Goal: Task Accomplishment & Management: Manage account settings

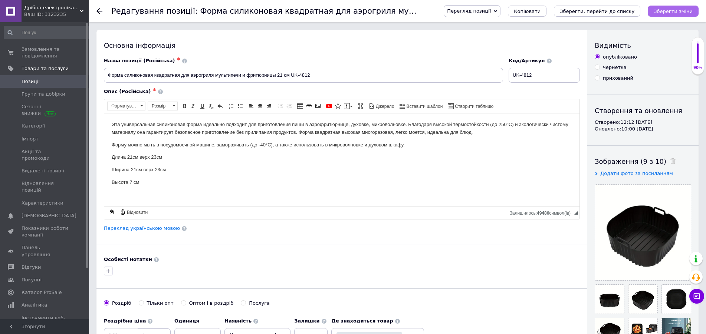
click at [661, 11] on icon "Зберегти зміни" at bounding box center [672, 12] width 39 height 6
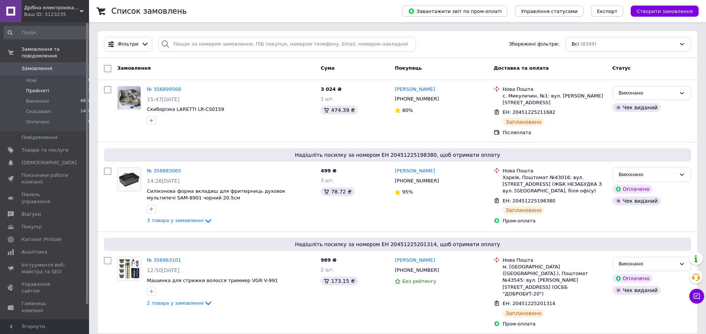
click at [40, 89] on li "Прийняті 3" at bounding box center [47, 91] width 95 height 10
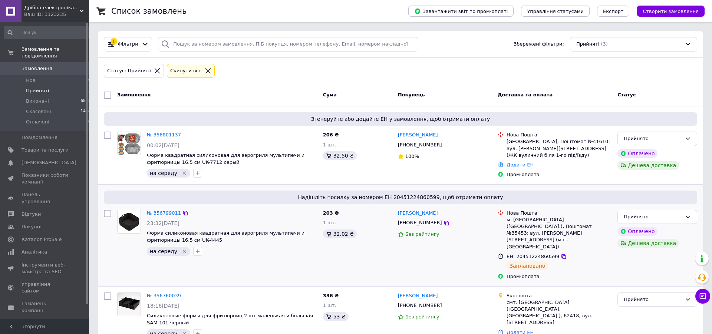
click at [181, 251] on icon "Видалити мітку" at bounding box center [184, 251] width 6 height 6
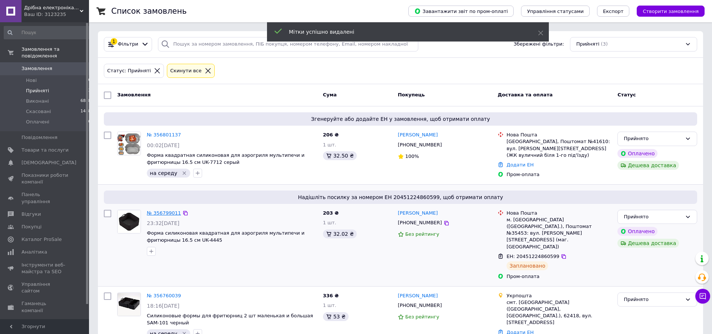
click at [164, 214] on link "№ 356799011" at bounding box center [164, 213] width 34 height 6
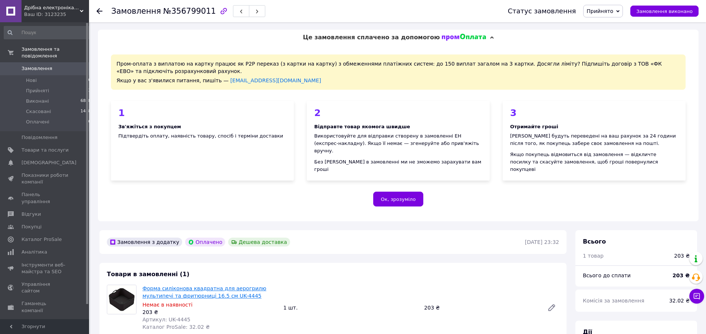
click at [195, 285] on link "Форма силіконова квадратна для аерогрилю мультипечі та фритюрниці 16.5 см UK-44…" at bounding box center [204, 291] width 124 height 13
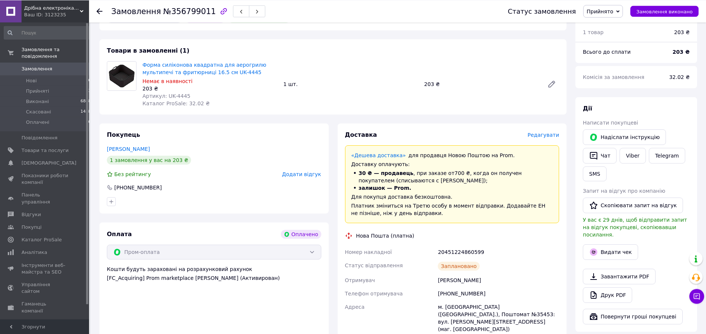
scroll to position [303, 0]
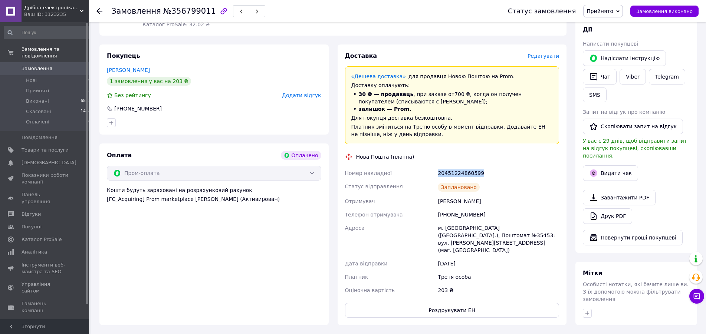
drag, startPoint x: 481, startPoint y: 167, endPoint x: 439, endPoint y: 164, distance: 41.6
click at [439, 166] on div "20451224860599" at bounding box center [498, 172] width 124 height 13
copy div "20451224860599"
click at [597, 11] on span "Прийнято" at bounding box center [599, 11] width 27 height 6
click at [600, 25] on li "Виконано" at bounding box center [602, 25] width 39 height 11
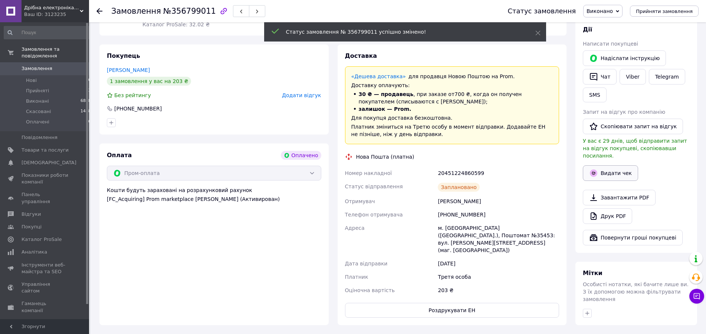
click at [618, 165] on button "Видати чек" at bounding box center [609, 173] width 55 height 16
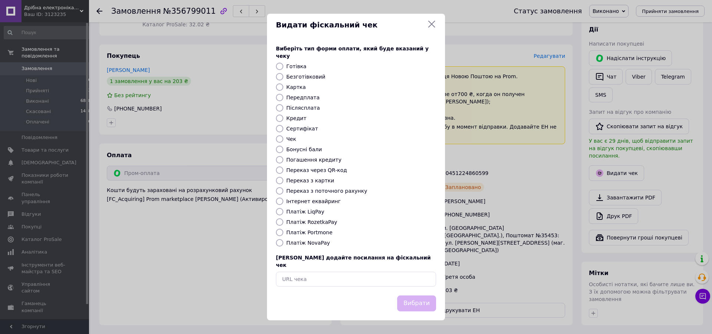
click at [323, 221] on label "Платіж RozetkaPay" at bounding box center [311, 222] width 51 height 6
click at [283, 221] on input "Платіж RozetkaPay" at bounding box center [279, 221] width 7 height 7
radio input "true"
click at [413, 296] on button "Вибрати" at bounding box center [416, 303] width 39 height 16
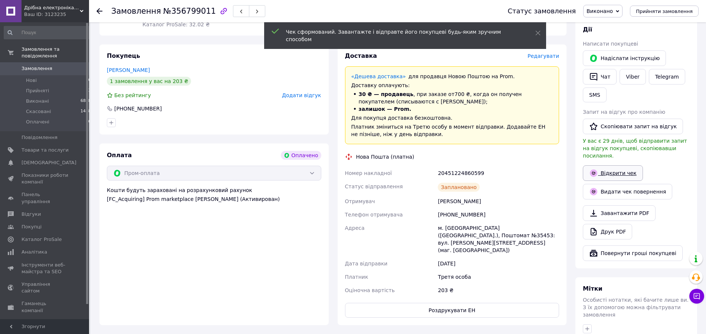
click at [620, 165] on link "Відкрити чек" at bounding box center [612, 173] width 60 height 16
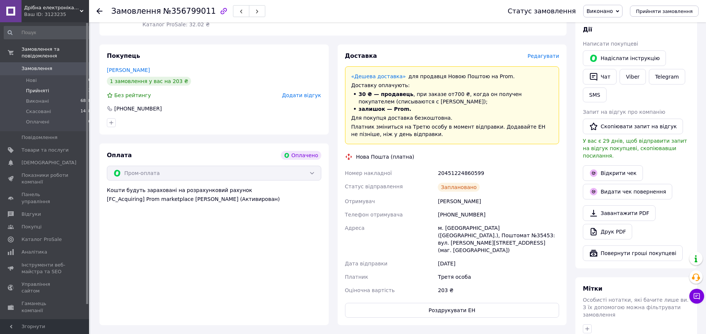
click at [59, 86] on li "Прийняті 3" at bounding box center [47, 91] width 95 height 10
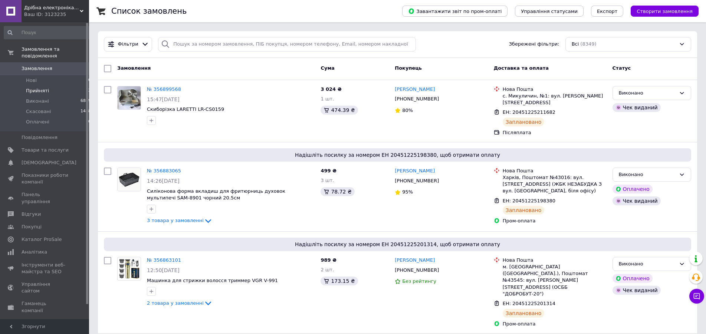
click at [62, 87] on li "Прийняті 2" at bounding box center [47, 91] width 95 height 10
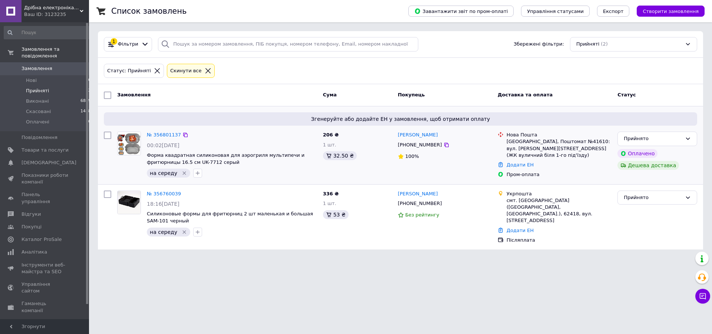
click at [181, 171] on icon "Видалити мітку" at bounding box center [184, 173] width 6 height 6
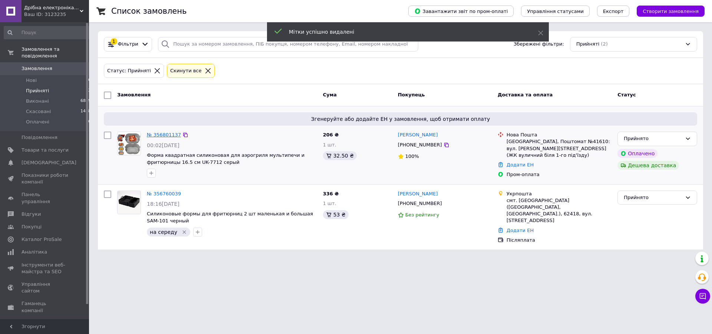
click at [167, 134] on link "№ 356801137" at bounding box center [164, 135] width 34 height 6
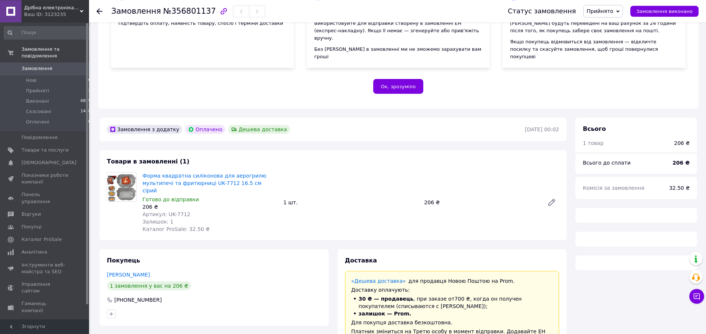
scroll to position [113, 0]
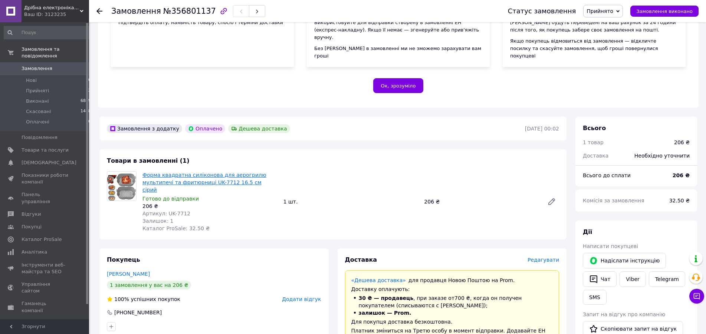
click at [144, 172] on link "Форма квадратна силіконова для аерогрилю мультипечі та фритюрниці UK-7712 16.5 …" at bounding box center [204, 182] width 124 height 21
click at [605, 12] on span "Прийнято" at bounding box center [599, 11] width 27 height 6
click at [604, 25] on li "Виконано" at bounding box center [602, 25] width 39 height 11
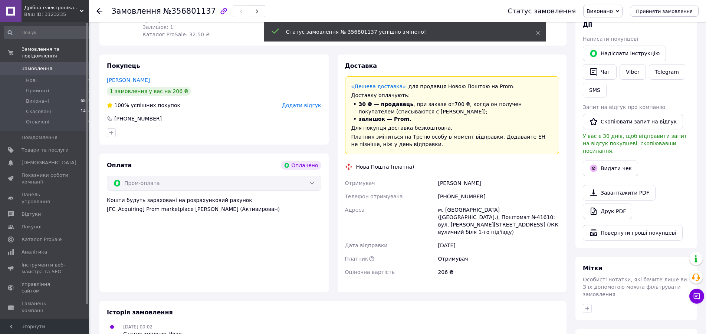
scroll to position [340, 0]
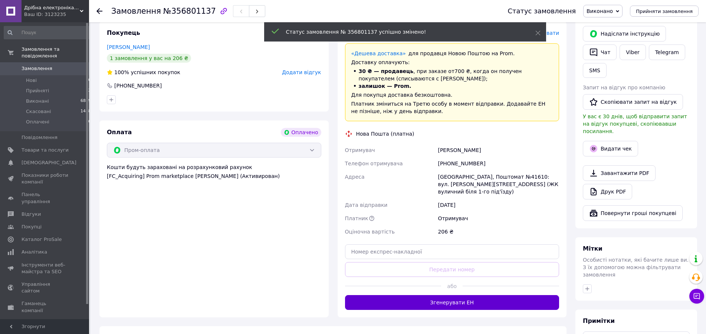
click at [449, 295] on button "Згенерувати ЕН" at bounding box center [452, 302] width 214 height 15
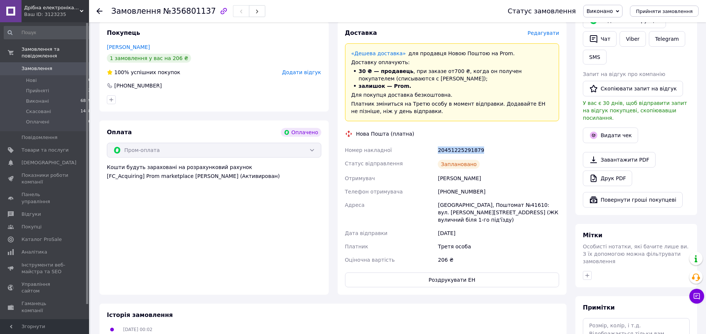
drag, startPoint x: 482, startPoint y: 136, endPoint x: 435, endPoint y: 131, distance: 47.0
click at [435, 143] on div "Номер накладної 20451225291879 Статус відправлення Заплановано Отримувач Солохн…" at bounding box center [451, 204] width 217 height 123
copy div "Номер накладної 20451225291879"
click at [611, 128] on button "Видати чек" at bounding box center [609, 136] width 55 height 16
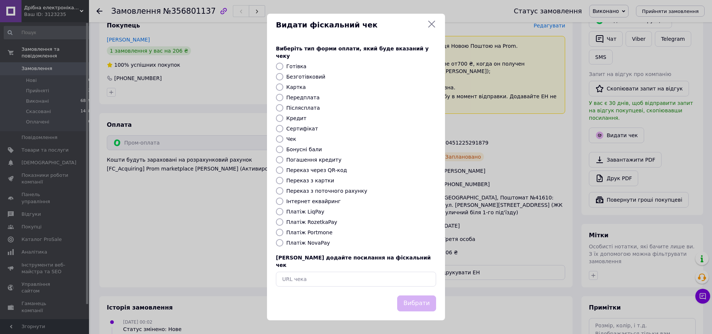
click at [431, 29] on icon at bounding box center [431, 24] width 9 height 9
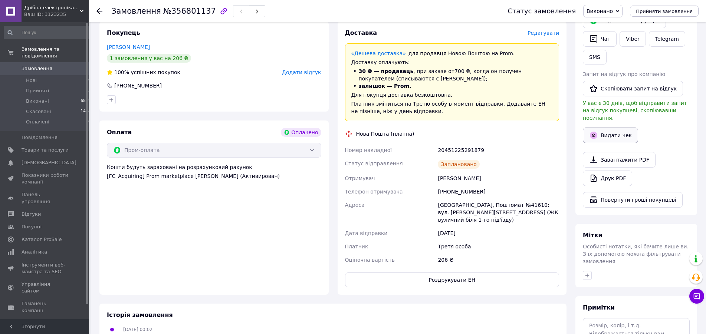
click at [614, 128] on button "Видати чек" at bounding box center [609, 136] width 55 height 16
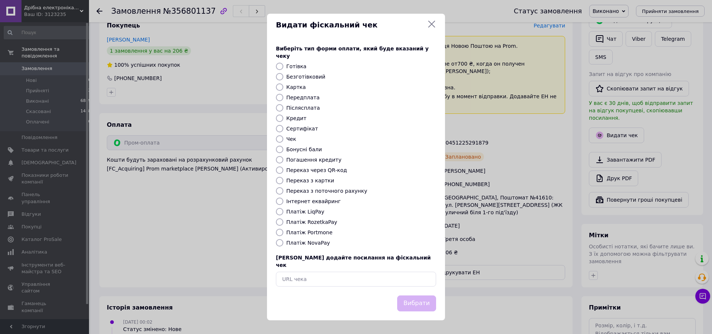
click at [316, 241] on label "Платіж NovaPay" at bounding box center [308, 243] width 44 height 6
click at [283, 241] on input "Платіж NovaPay" at bounding box center [279, 242] width 7 height 7
radio input "true"
click at [313, 222] on label "Платіж RozetkaPay" at bounding box center [311, 222] width 51 height 6
click at [283, 222] on input "Платіж RozetkaPay" at bounding box center [279, 221] width 7 height 7
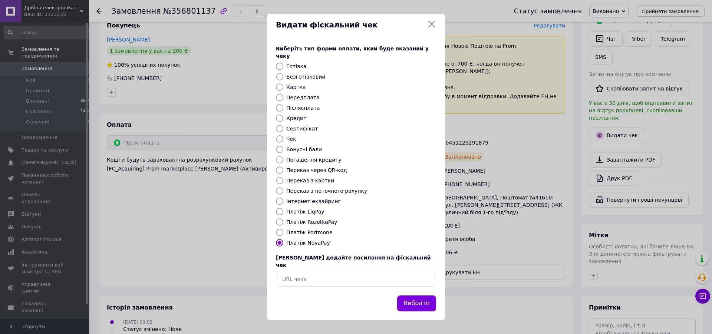
radio input "true"
click at [413, 295] on button "Вибрати" at bounding box center [416, 303] width 39 height 16
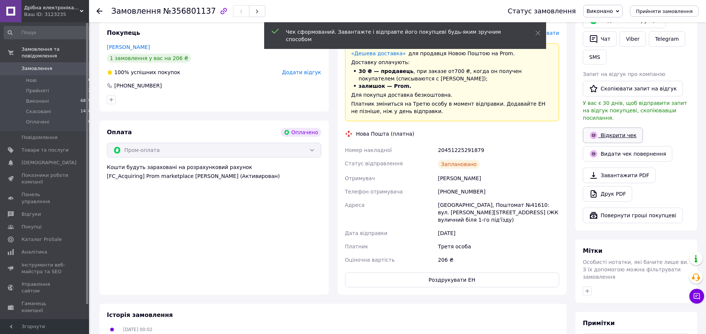
click at [619, 128] on link "Відкрити чек" at bounding box center [612, 136] width 60 height 16
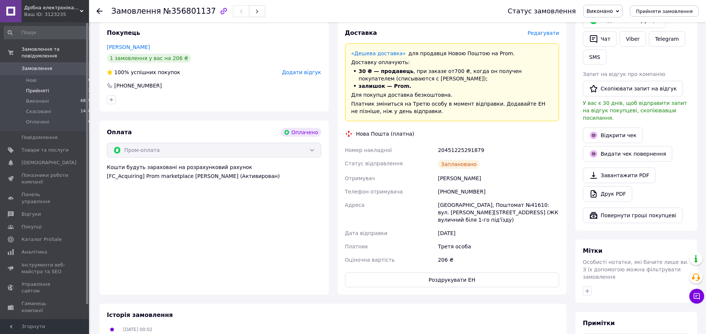
click at [43, 87] on span "Прийняті" at bounding box center [37, 90] width 23 height 7
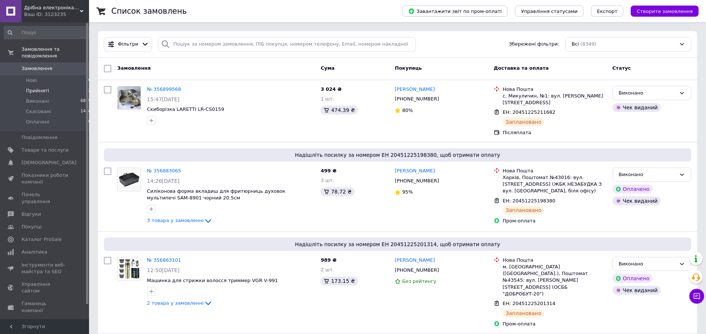
click at [76, 86] on li "Прийняті 2" at bounding box center [47, 91] width 95 height 10
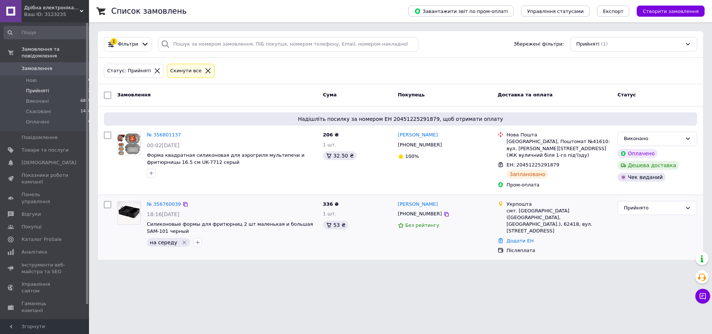
click at [181, 240] on icon "Видалити мітку" at bounding box center [184, 243] width 6 height 6
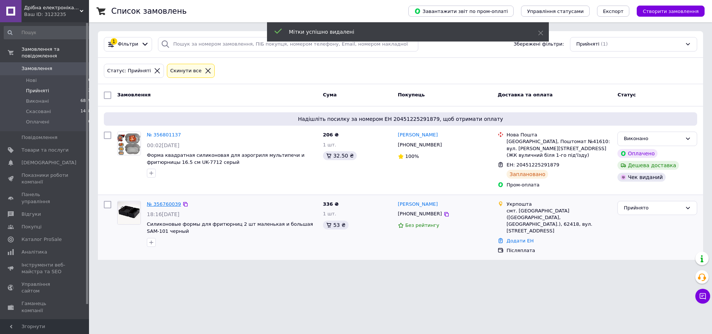
click at [163, 201] on link "№ 356760039" at bounding box center [164, 204] width 34 height 6
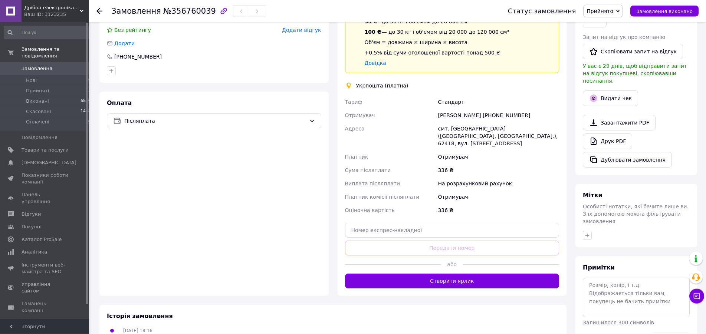
scroll to position [189, 0]
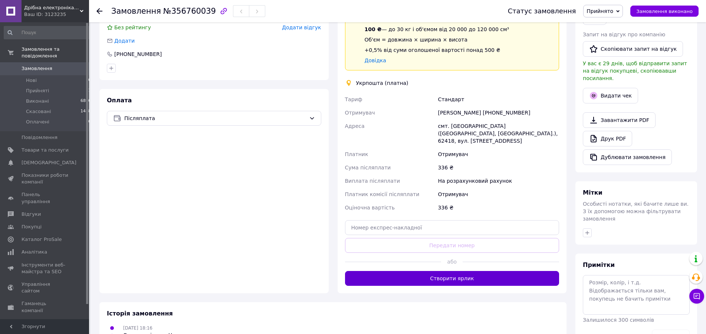
click at [421, 271] on button "Створити ярлик" at bounding box center [452, 278] width 214 height 15
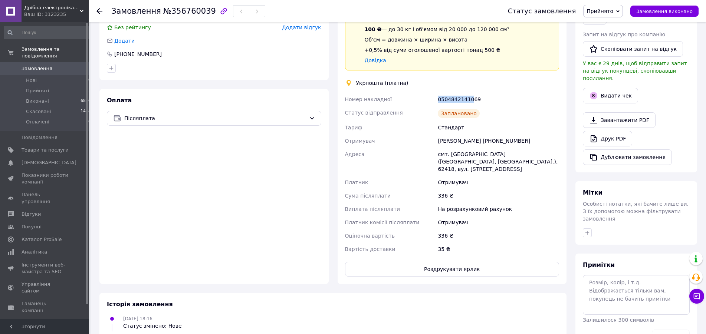
drag, startPoint x: 469, startPoint y: 98, endPoint x: 429, endPoint y: 98, distance: 39.7
click at [429, 98] on div "Номер накладної 0504842141069 Статус відправлення Заплановано Тариф Стандарт От…" at bounding box center [451, 174] width 217 height 163
click at [479, 95] on div "0504842141069" at bounding box center [498, 99] width 124 height 13
drag, startPoint x: 484, startPoint y: 95, endPoint x: 435, endPoint y: 98, distance: 49.4
click at [435, 98] on div "Номер накладної 0504842141069 Статус відправлення Заплановано Тариф Стандарт От…" at bounding box center [451, 174] width 217 height 163
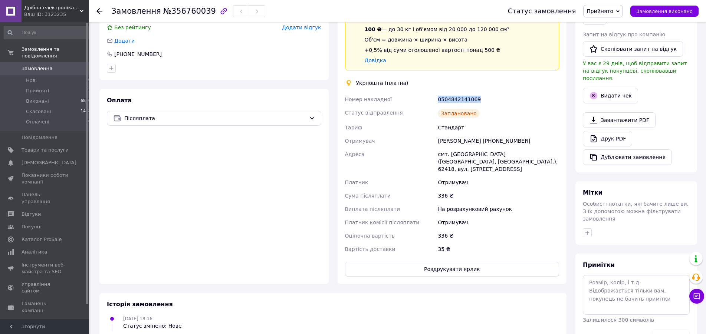
copy div "Номер накладної 0504842141069"
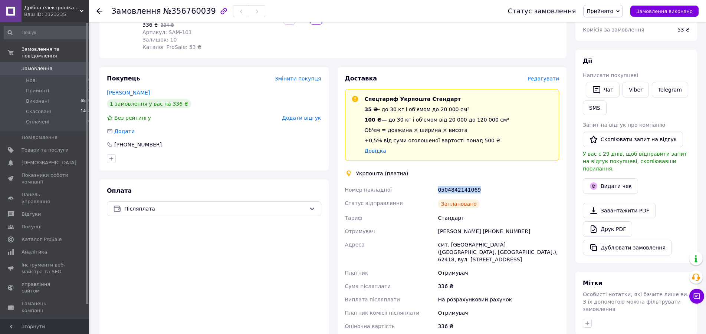
scroll to position [0, 0]
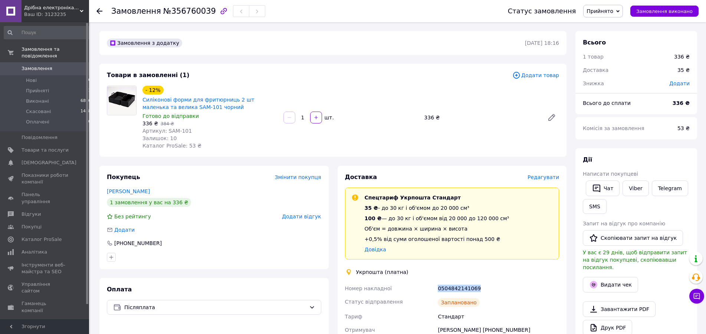
click at [613, 9] on span "Прийнято" at bounding box center [599, 11] width 27 height 6
click at [610, 24] on li "Виконано" at bounding box center [602, 25] width 39 height 11
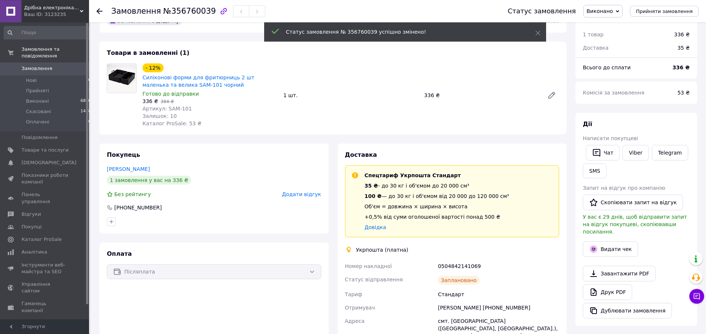
scroll to position [38, 0]
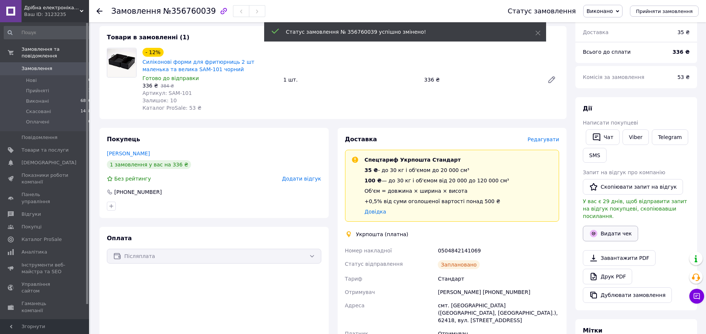
click at [612, 229] on button "Видати чек" at bounding box center [609, 234] width 55 height 16
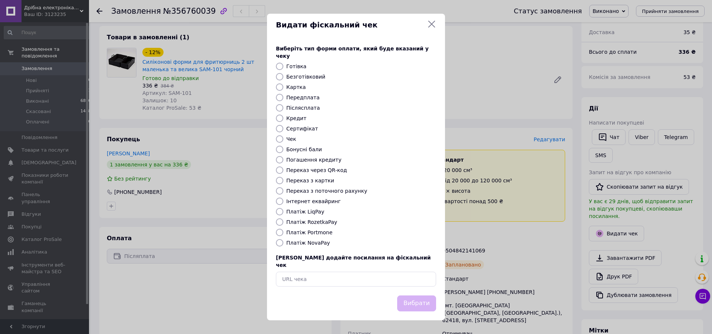
click at [300, 76] on label "Безготівковий" at bounding box center [305, 77] width 39 height 6
click at [283, 76] on input "Безготівковий" at bounding box center [279, 76] width 7 height 7
radio input "true"
click at [431, 29] on icon at bounding box center [431, 24] width 9 height 9
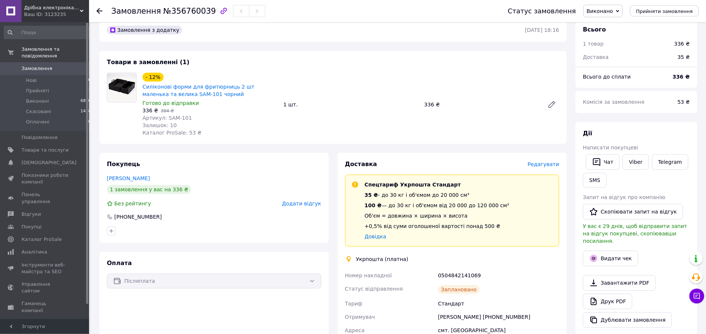
scroll to position [0, 0]
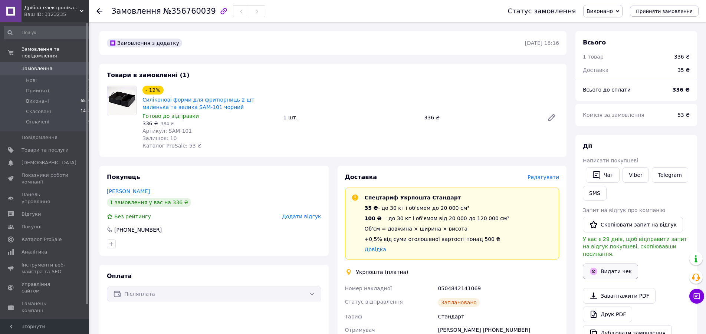
click at [610, 267] on button "Видати чек" at bounding box center [609, 272] width 55 height 16
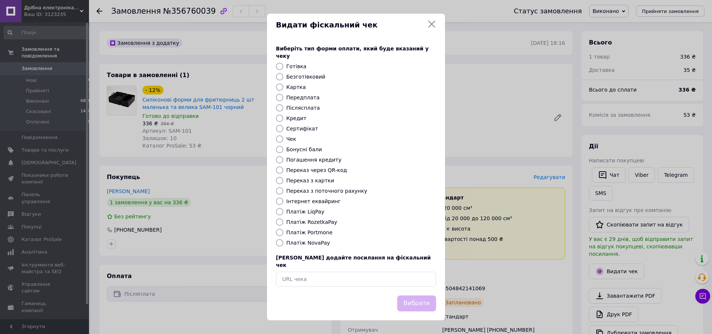
click at [304, 78] on label "Безготівковий" at bounding box center [305, 77] width 39 height 6
click at [283, 78] on input "Безготівковий" at bounding box center [279, 76] width 7 height 7
radio input "true"
click at [417, 295] on button "Вибрати" at bounding box center [416, 303] width 39 height 16
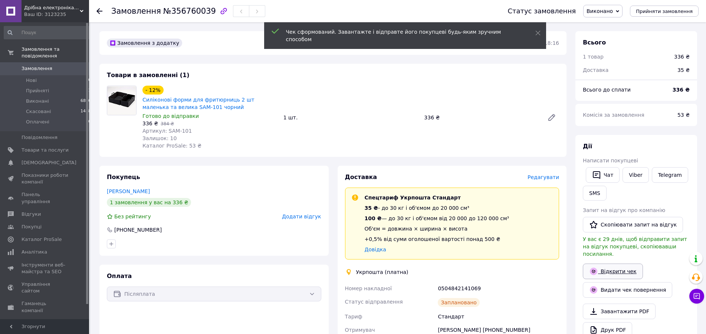
click at [610, 264] on link "Відкрити чек" at bounding box center [612, 272] width 60 height 16
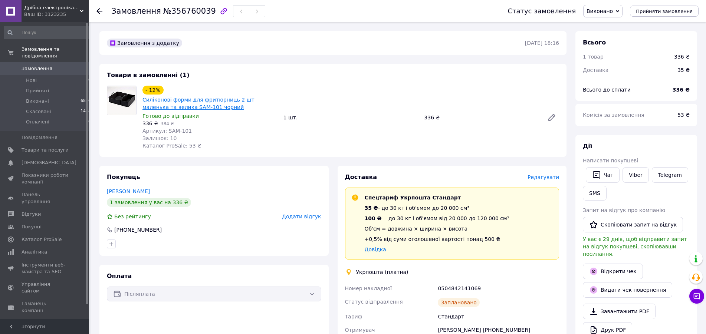
click at [164, 100] on link "Силіконові форми для фритюрниць 2 шт маленька та велика SAM-101 чорний" at bounding box center [198, 103] width 112 height 13
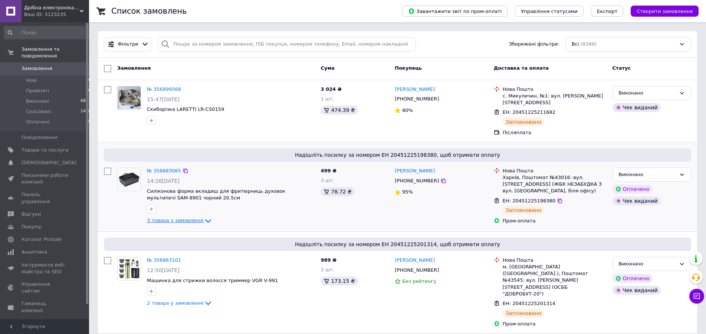
click at [204, 217] on icon at bounding box center [208, 221] width 9 height 9
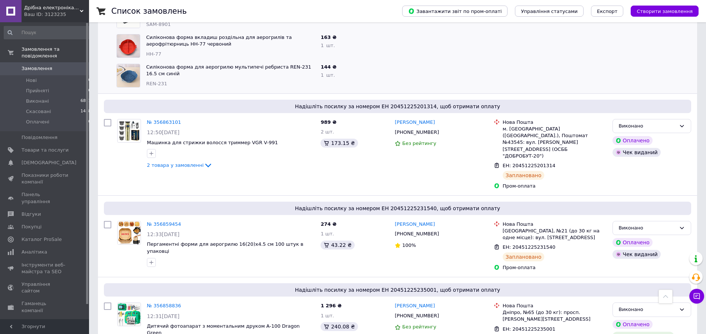
scroll to position [38, 0]
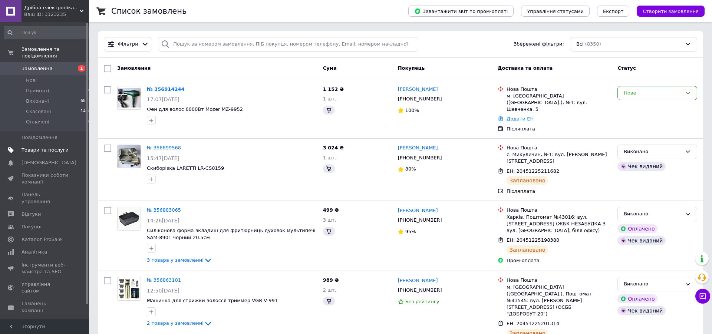
click at [43, 147] on span "Товари та послуги" at bounding box center [45, 150] width 47 height 7
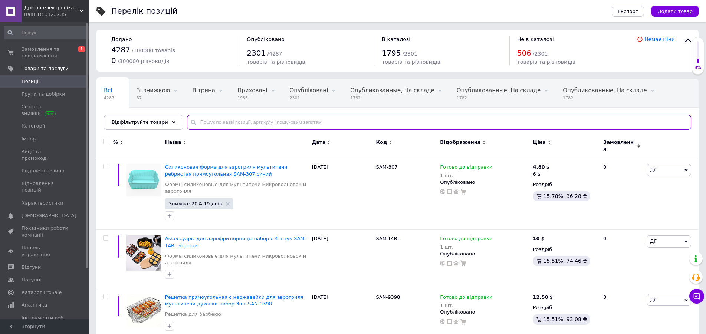
paste input "SAM-319"
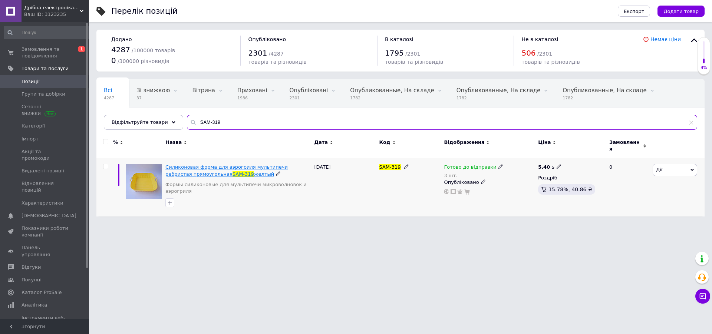
type input "SAM-319"
click at [185, 164] on span "Силиконовая форма для аэрогриля мультипечи ребристая прямоугольная" at bounding box center [226, 170] width 122 height 12
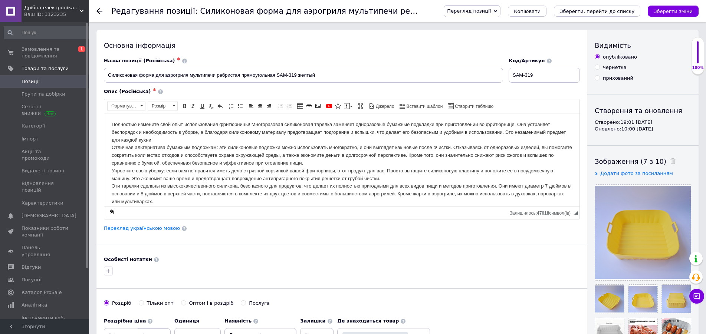
scroll to position [151, 0]
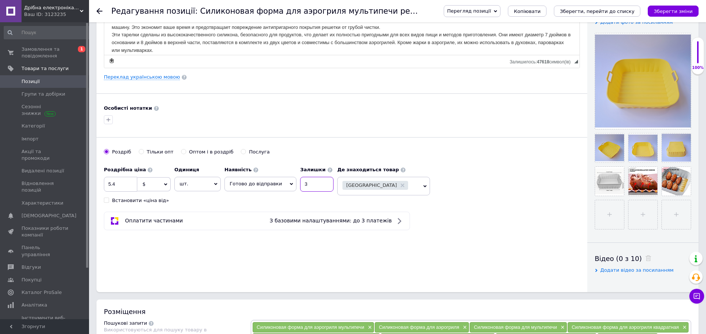
drag, startPoint x: 314, startPoint y: 187, endPoint x: 267, endPoint y: 179, distance: 48.2
click at [300, 179] on input "3" at bounding box center [316, 184] width 33 height 15
type input "2"
click at [662, 11] on icon "Зберегти зміни" at bounding box center [672, 12] width 39 height 6
click at [679, 10] on icon "Зберегти зміни" at bounding box center [672, 12] width 39 height 6
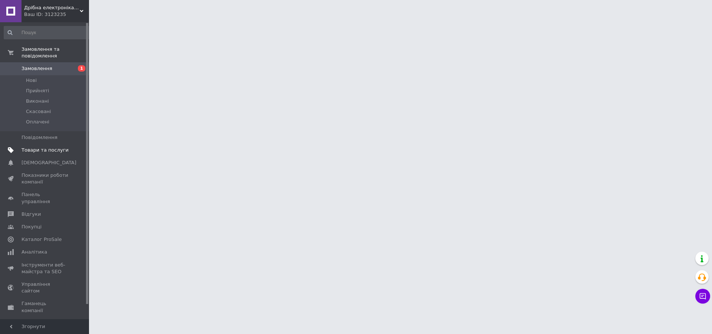
click at [56, 147] on span "Товари та послуги" at bounding box center [45, 150] width 47 height 7
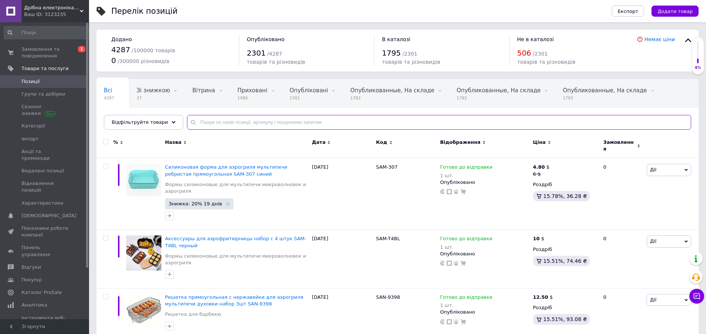
paste input "WER-77701"
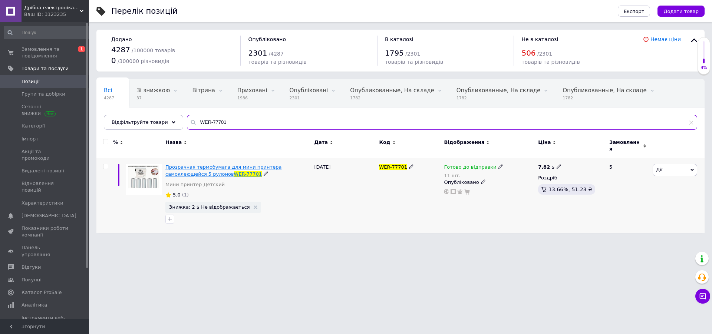
type input "WER-77701"
click at [209, 164] on span "Прозрачная термобумага для мини принтера самоклеющейся 5 рулонов" at bounding box center [223, 170] width 116 height 12
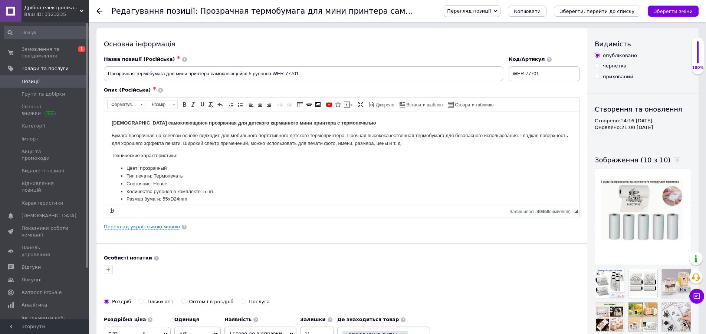
scroll to position [113, 0]
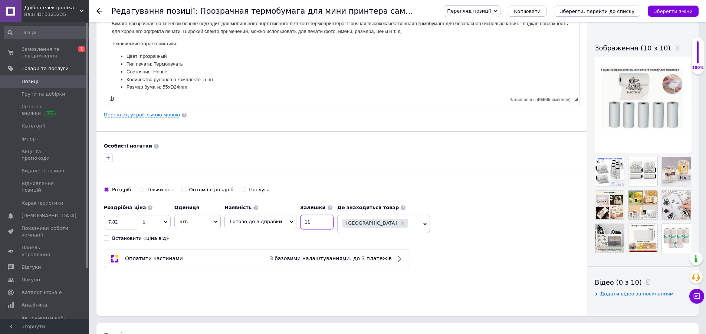
click at [310, 221] on input "11" at bounding box center [316, 222] width 33 height 15
type input "10"
click at [681, 8] on button "Зберегти зміни" at bounding box center [672, 11] width 51 height 11
click at [42, 53] on span "Замовлення та повідомлення" at bounding box center [45, 52] width 47 height 13
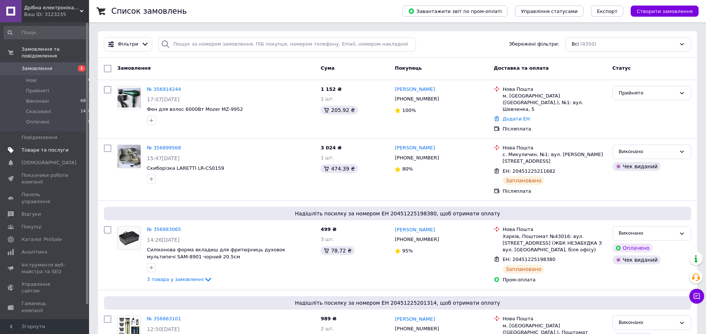
click at [34, 147] on span "Товари та послуги" at bounding box center [45, 150] width 47 height 7
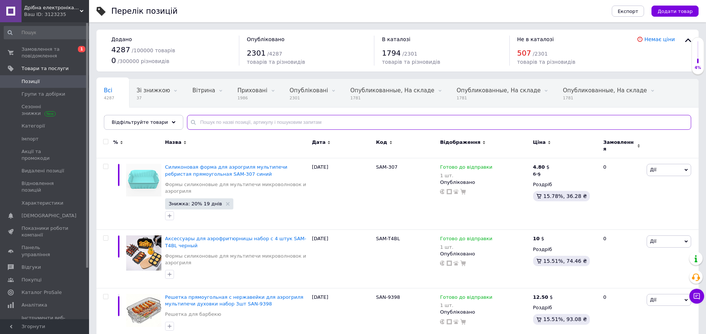
paste input "EB-8008"
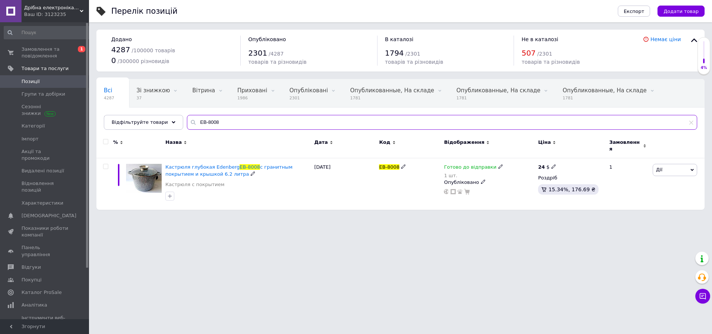
type input "EB-8008"
click at [240, 164] on span "EB-8008" at bounding box center [250, 167] width 20 height 6
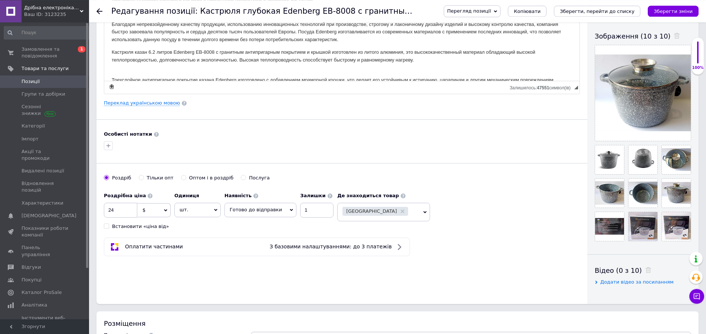
scroll to position [151, 0]
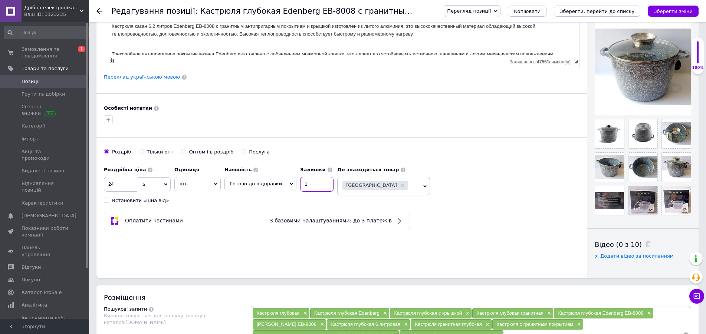
drag, startPoint x: 307, startPoint y: 184, endPoint x: 277, endPoint y: 179, distance: 30.9
click at [300, 179] on input "1" at bounding box center [316, 184] width 33 height 15
click at [277, 184] on span "Готово до відправки" at bounding box center [260, 184] width 72 height 14
click at [260, 208] on li "Немає в наявності" at bounding box center [260, 210] width 71 height 10
click at [671, 9] on icon "Зберегти зміни" at bounding box center [672, 12] width 39 height 6
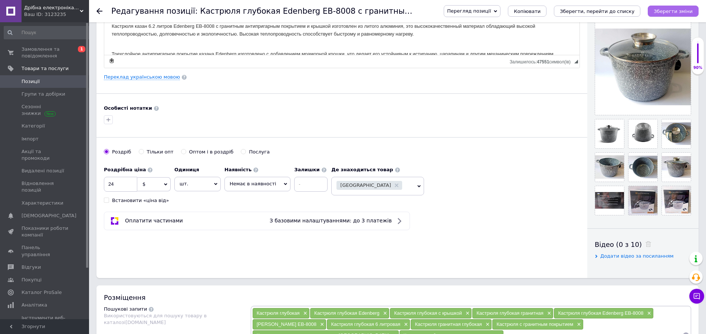
click at [671, 9] on icon "Зберегти зміни" at bounding box center [672, 12] width 39 height 6
